Goal: Task Accomplishment & Management: Manage account settings

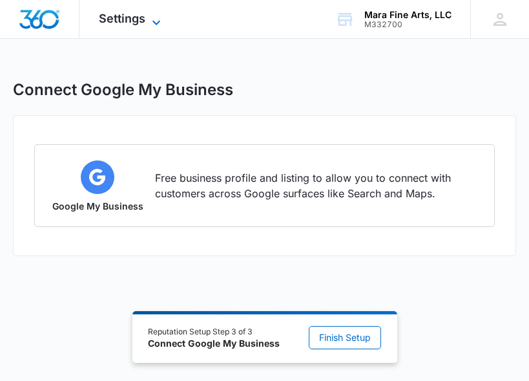
click at [149, 21] on icon at bounding box center [157, 23] width 16 height 16
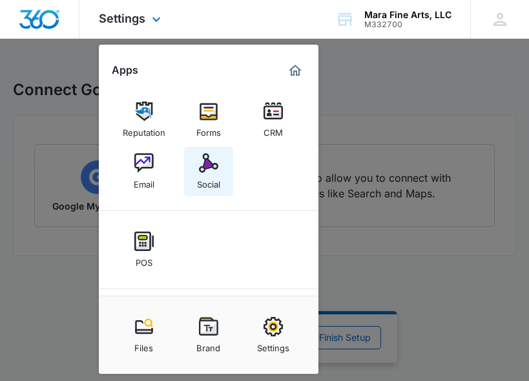
click at [201, 169] on img at bounding box center [208, 162] width 19 height 19
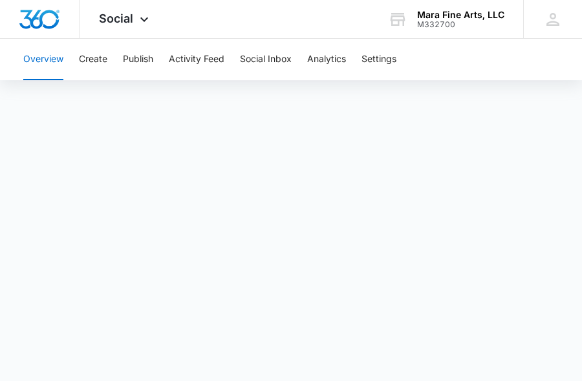
scroll to position [43, 0]
click at [258, 56] on button "Social Inbox" at bounding box center [266, 59] width 52 height 41
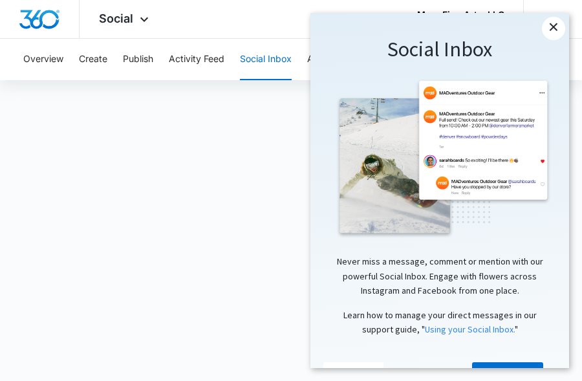
click at [529, 30] on link "×" at bounding box center [553, 28] width 23 height 23
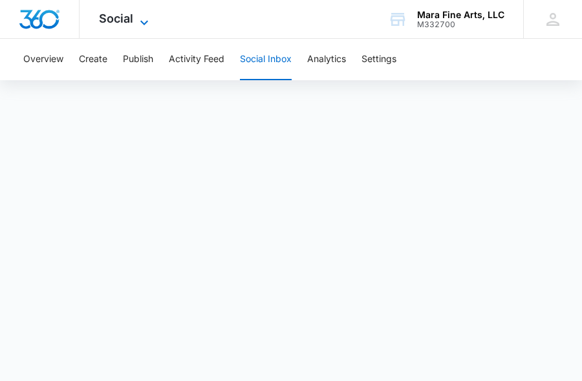
click at [112, 19] on span "Social" at bounding box center [116, 19] width 34 height 14
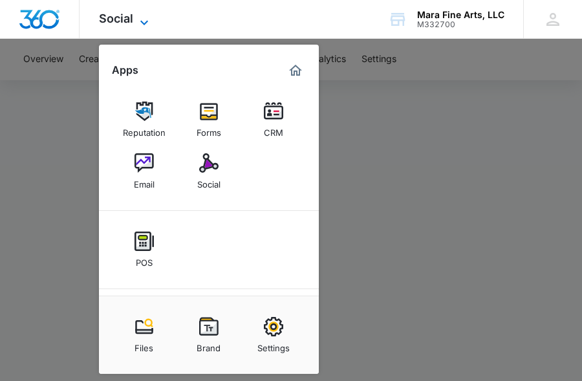
click at [145, 17] on icon at bounding box center [144, 23] width 16 height 16
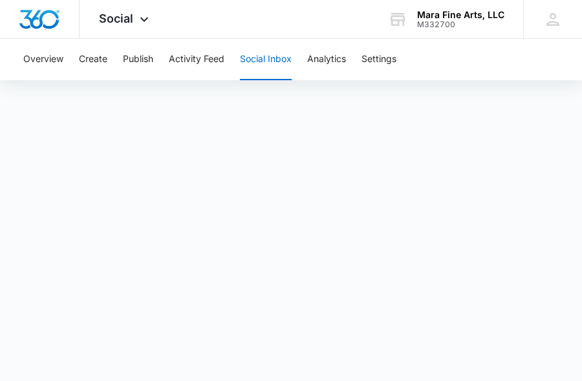
click at [275, 56] on button "Social Inbox" at bounding box center [266, 59] width 52 height 41
click at [268, 65] on button "Social Inbox" at bounding box center [266, 59] width 52 height 41
click at [267, 68] on button "Social Inbox" at bounding box center [266, 59] width 52 height 41
click at [30, 58] on button "Overview" at bounding box center [43, 59] width 40 height 41
